Goal: Check status: Check status

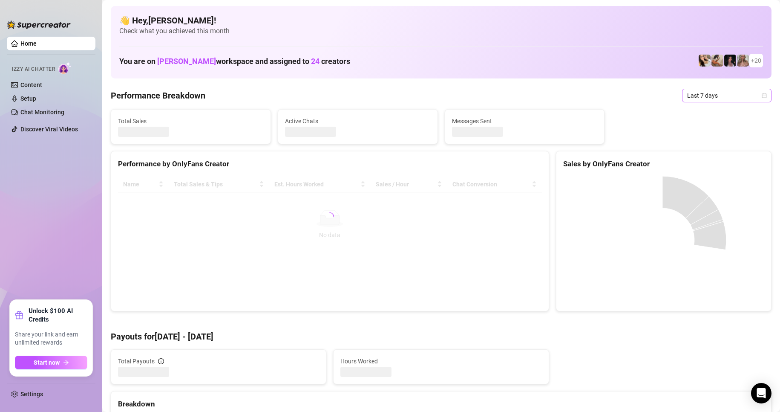
click at [717, 95] on span "Last 7 days" at bounding box center [727, 95] width 79 height 13
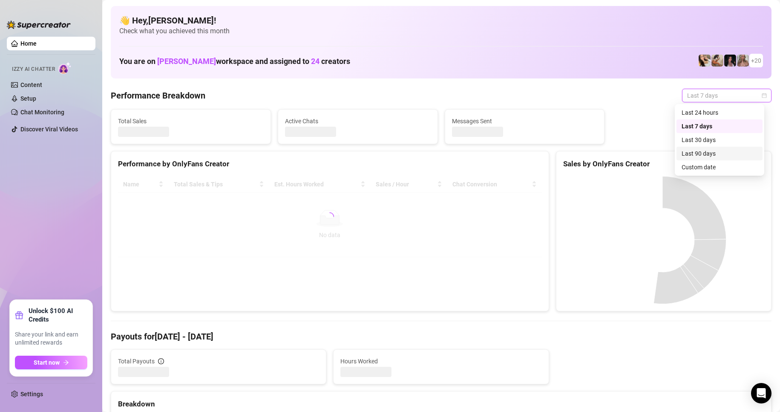
click at [715, 162] on div "Custom date" at bounding box center [720, 167] width 86 height 14
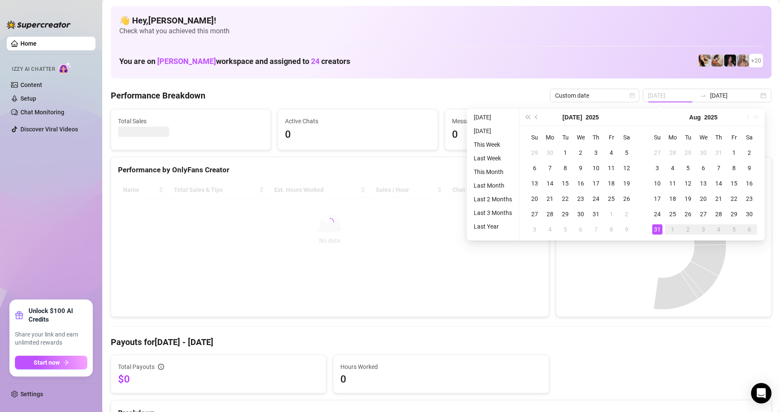
click at [657, 230] on div "31" at bounding box center [658, 229] width 10 height 10
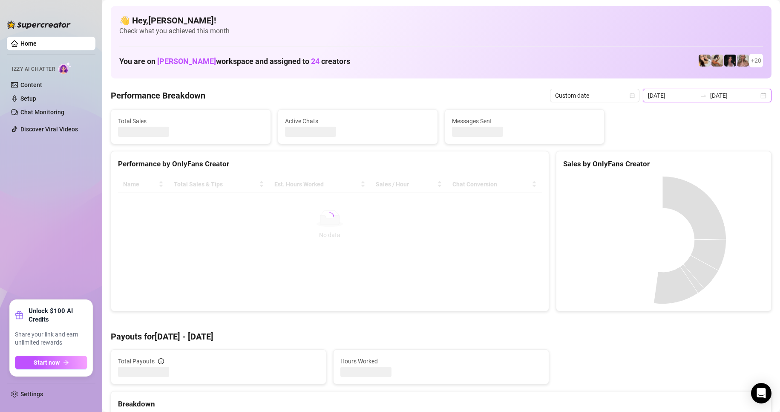
click at [668, 94] on input "[DATE]" at bounding box center [672, 95] width 49 height 9
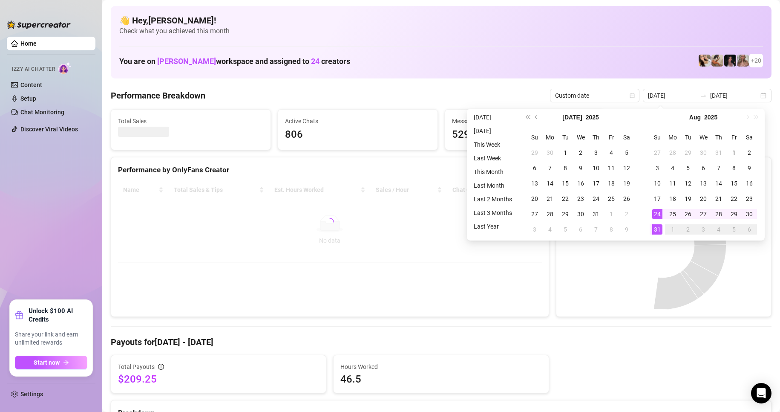
click at [659, 232] on canvas at bounding box center [662, 246] width 199 height 128
type input "[DATE]"
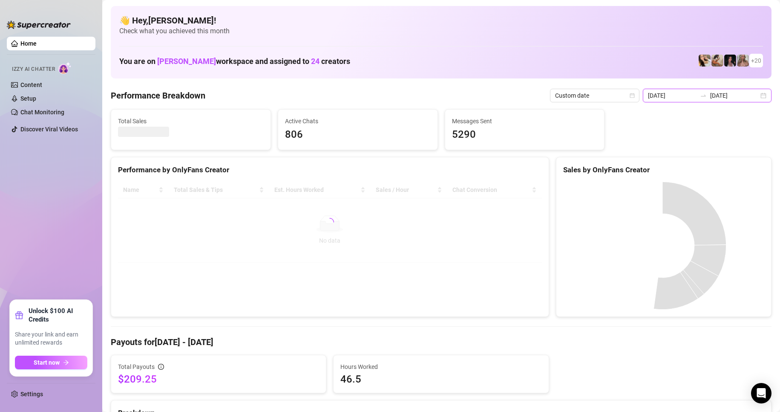
click at [734, 98] on input "[DATE]" at bounding box center [735, 95] width 49 height 9
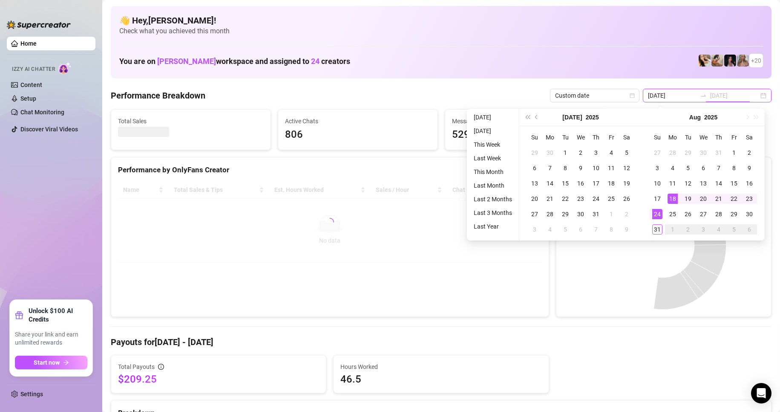
type input "[DATE]"
click at [658, 228] on div "31" at bounding box center [658, 229] width 10 height 10
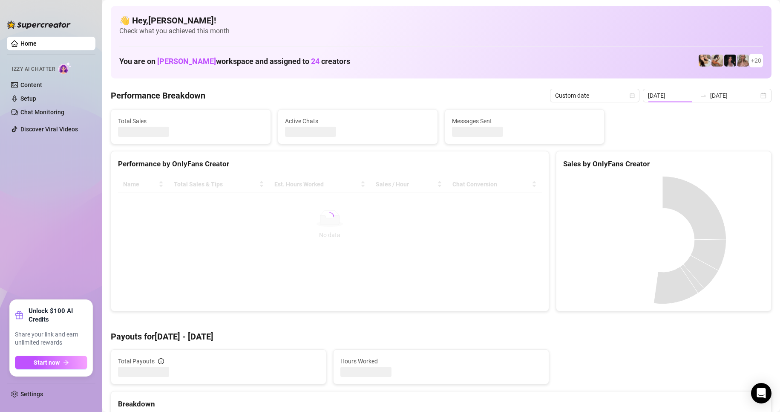
type input "[DATE]"
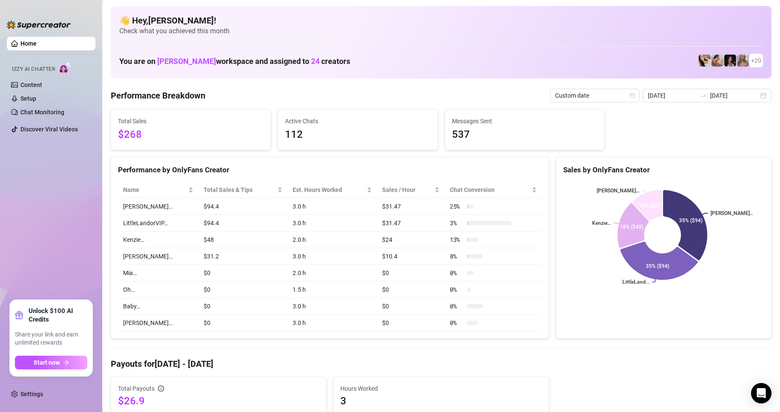
click at [740, 141] on div "Total Sales $268 Active Chats 112 Messages Sent 537" at bounding box center [441, 129] width 668 height 41
click at [674, 93] on input "[DATE]" at bounding box center [672, 95] width 49 height 9
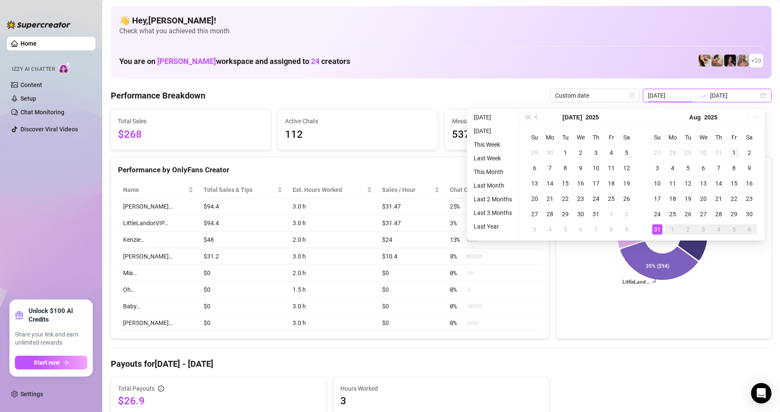
type input "[DATE]"
click at [737, 153] on div "1" at bounding box center [734, 152] width 10 height 10
type input "[DATE]"
click at [654, 227] on div "31" at bounding box center [658, 229] width 10 height 10
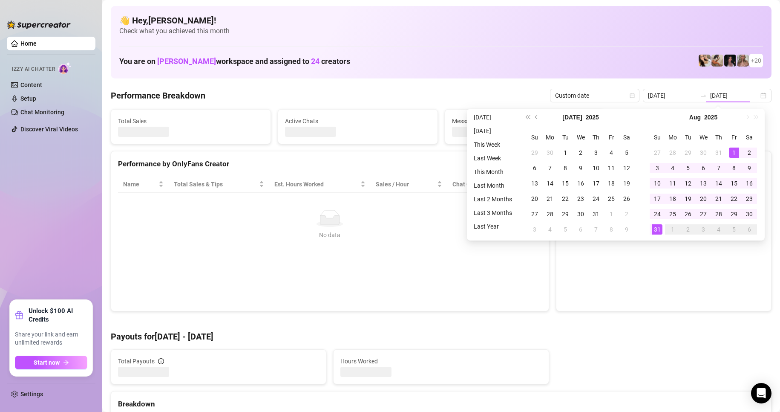
type input "[DATE]"
